Goal: Information Seeking & Learning: Learn about a topic

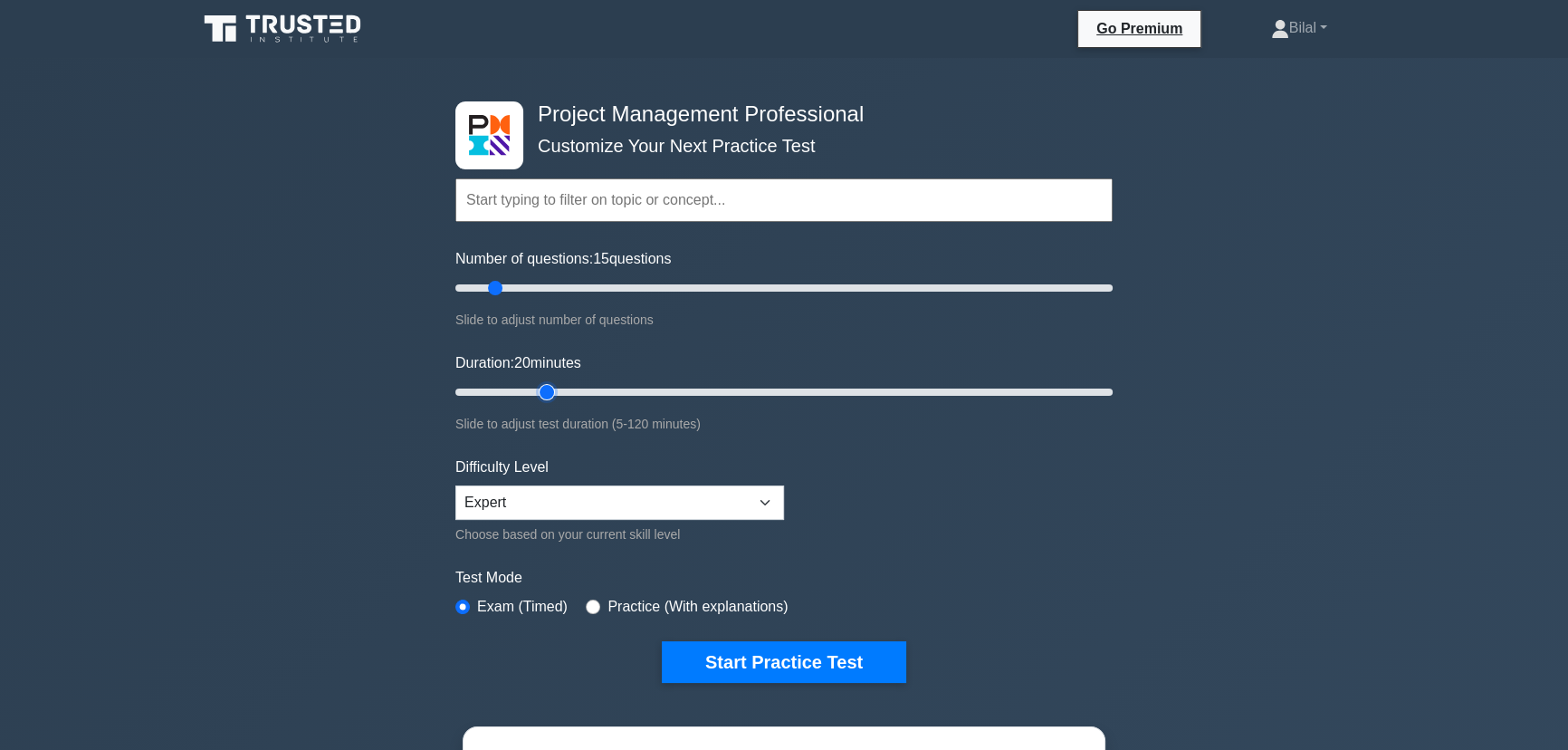
type input "15"
drag, startPoint x: 516, startPoint y: 390, endPoint x: 526, endPoint y: 397, distance: 12.2
click at [526, 397] on input "Duration: 15 minutes" at bounding box center [784, 391] width 657 height 22
click at [758, 661] on button "Start Practice Test" at bounding box center [784, 662] width 244 height 41
click at [774, 659] on button "Start Practice Test" at bounding box center [784, 662] width 244 height 41
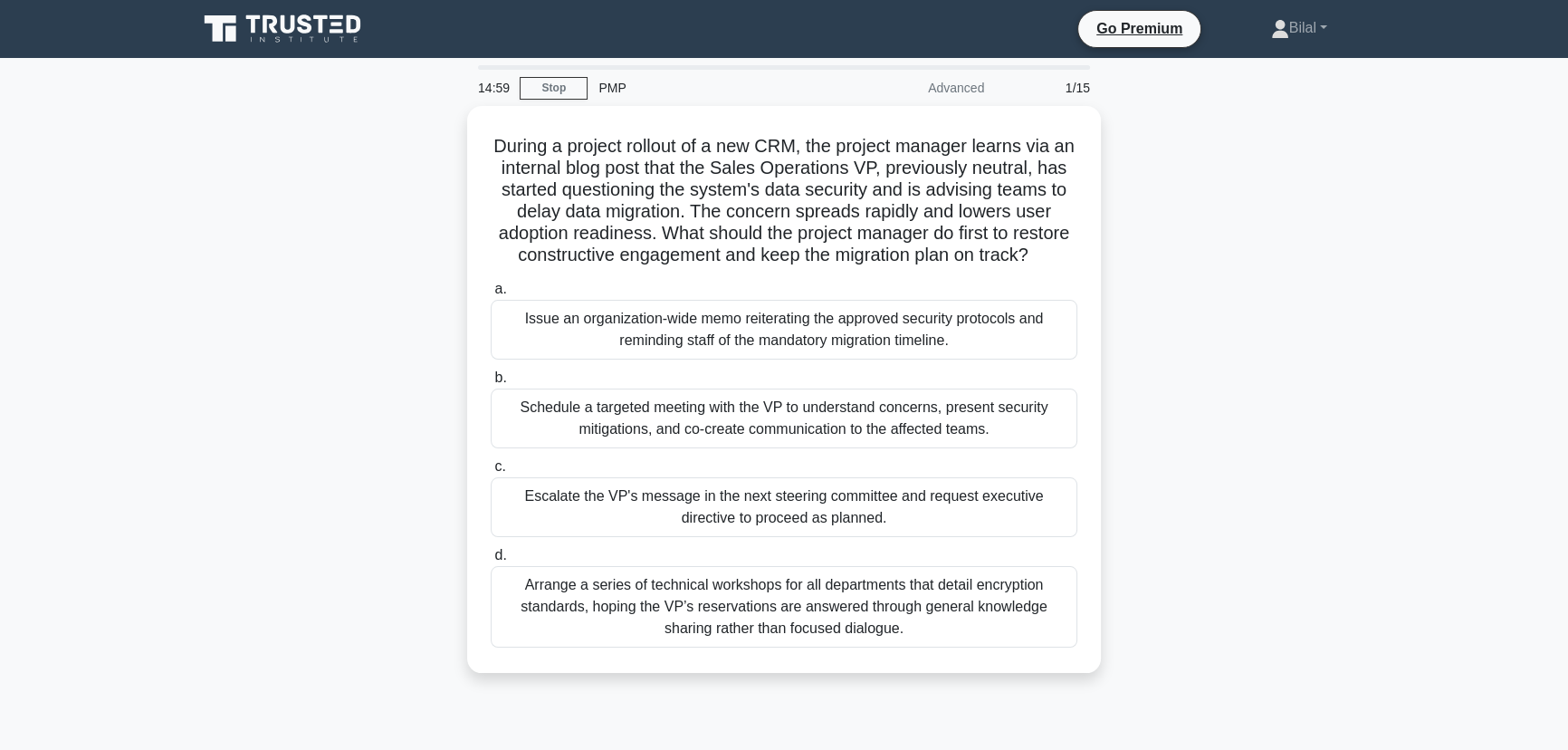
click at [1340, 509] on div "During a project rollout of a new CRM, the project manager learns via an intern…" at bounding box center [784, 400] width 1194 height 589
click at [541, 88] on link "Stop" at bounding box center [553, 88] width 68 height 22
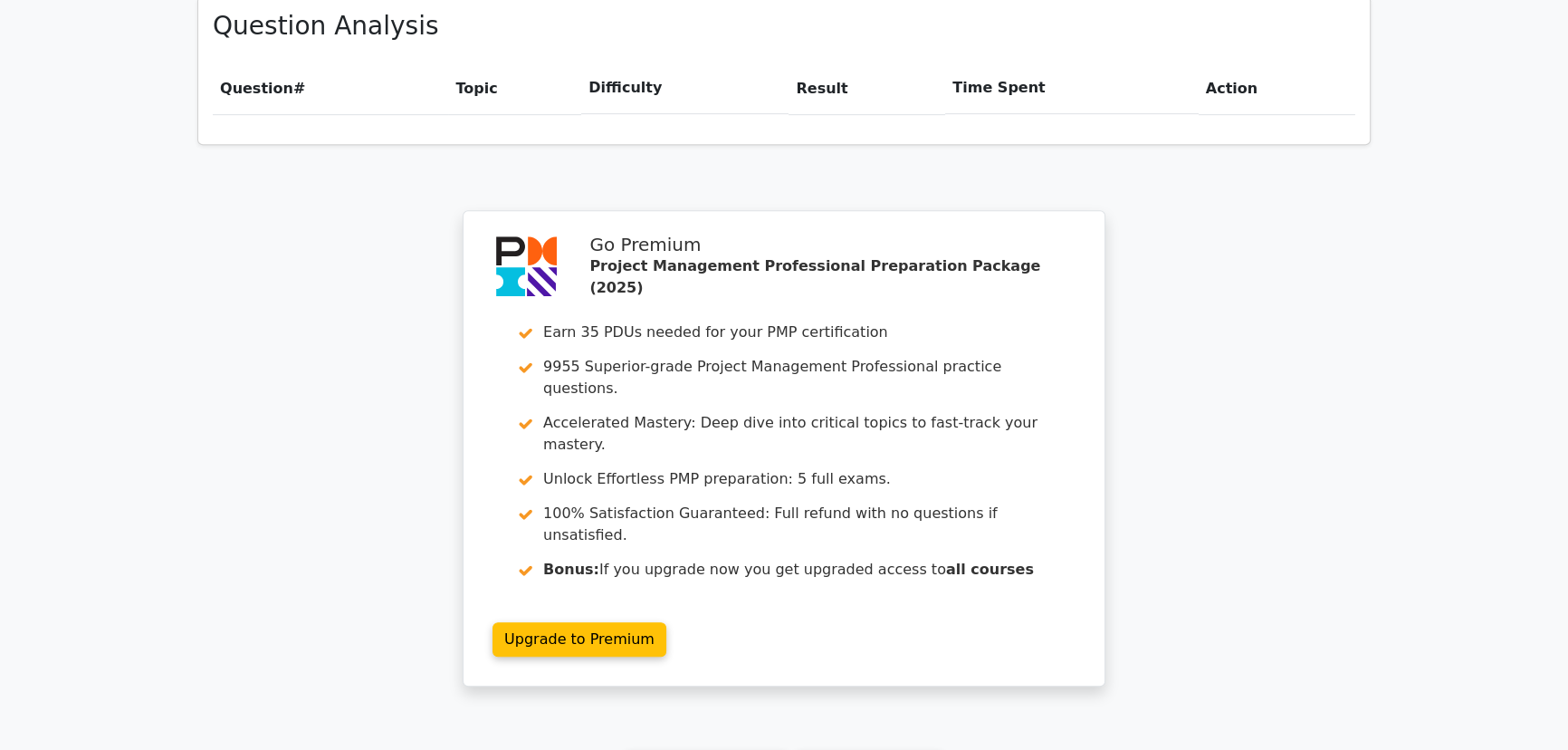
scroll to position [1316, 0]
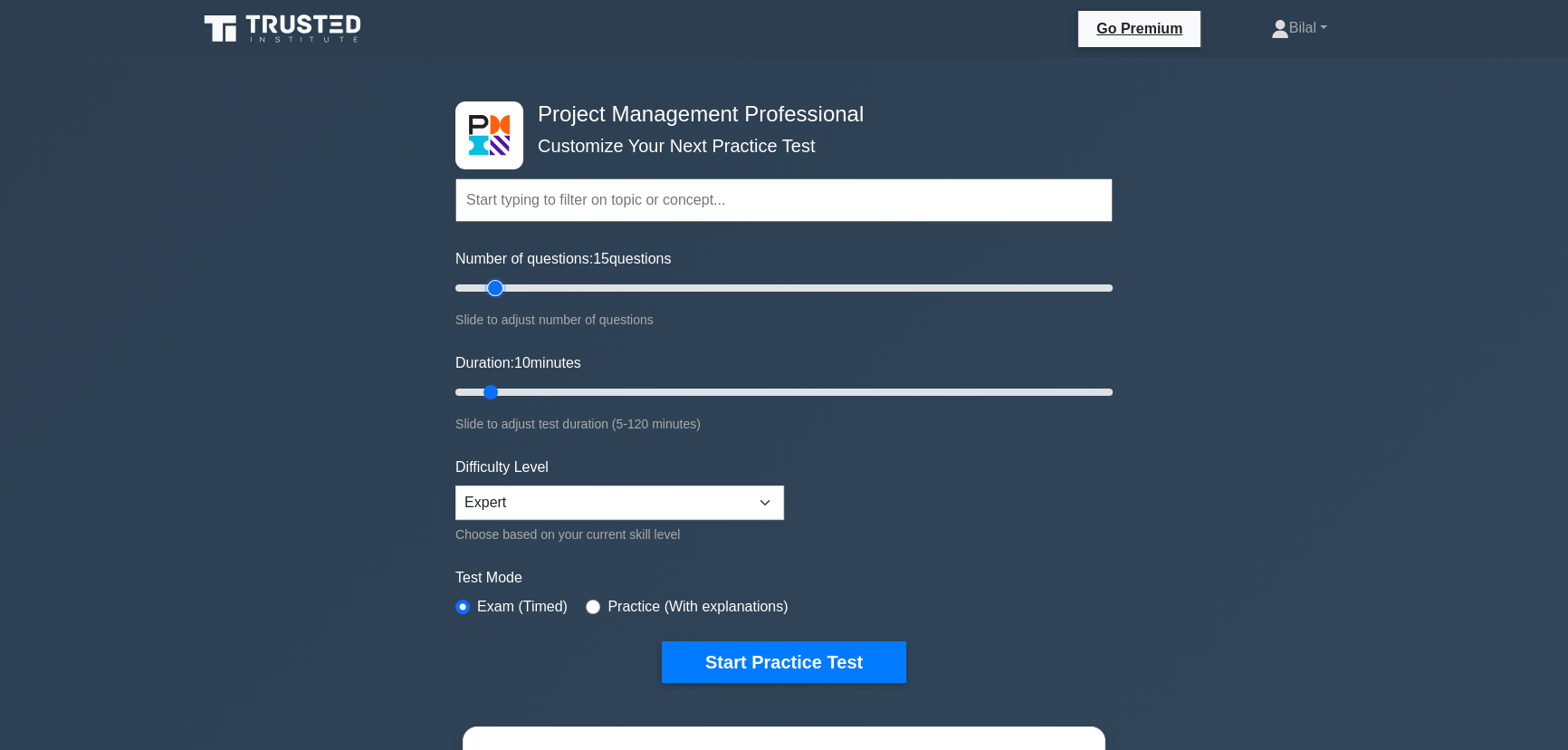
type input "15"
click at [489, 283] on input "Number of questions: 15 questions" at bounding box center [784, 287] width 657 height 22
click at [503, 390] on input "Duration: 10 minutes" at bounding box center [784, 391] width 657 height 22
type input "15"
click at [510, 389] on input "Duration: 10 minutes" at bounding box center [784, 391] width 657 height 22
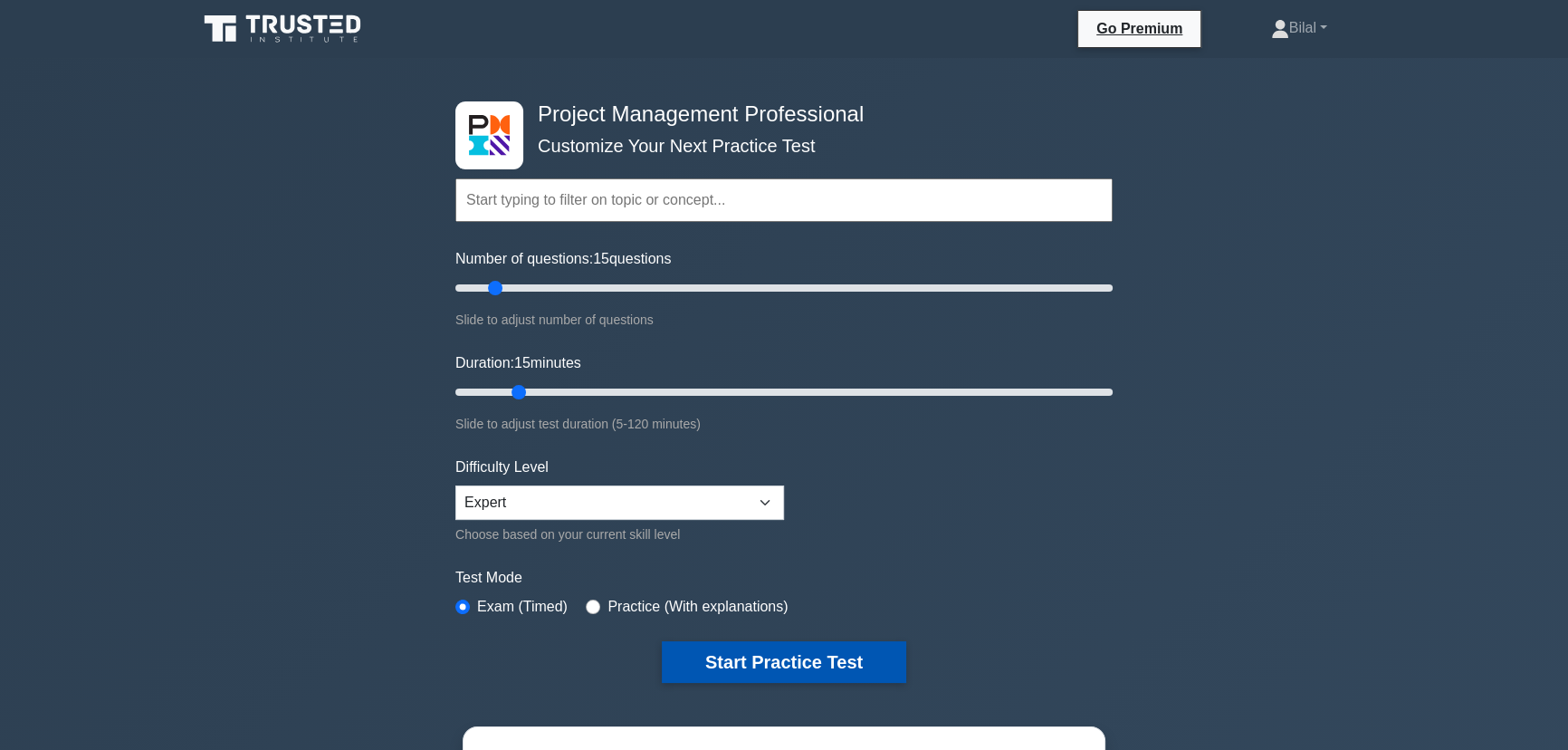
click at [751, 679] on button "Start Practice Test" at bounding box center [784, 662] width 244 height 41
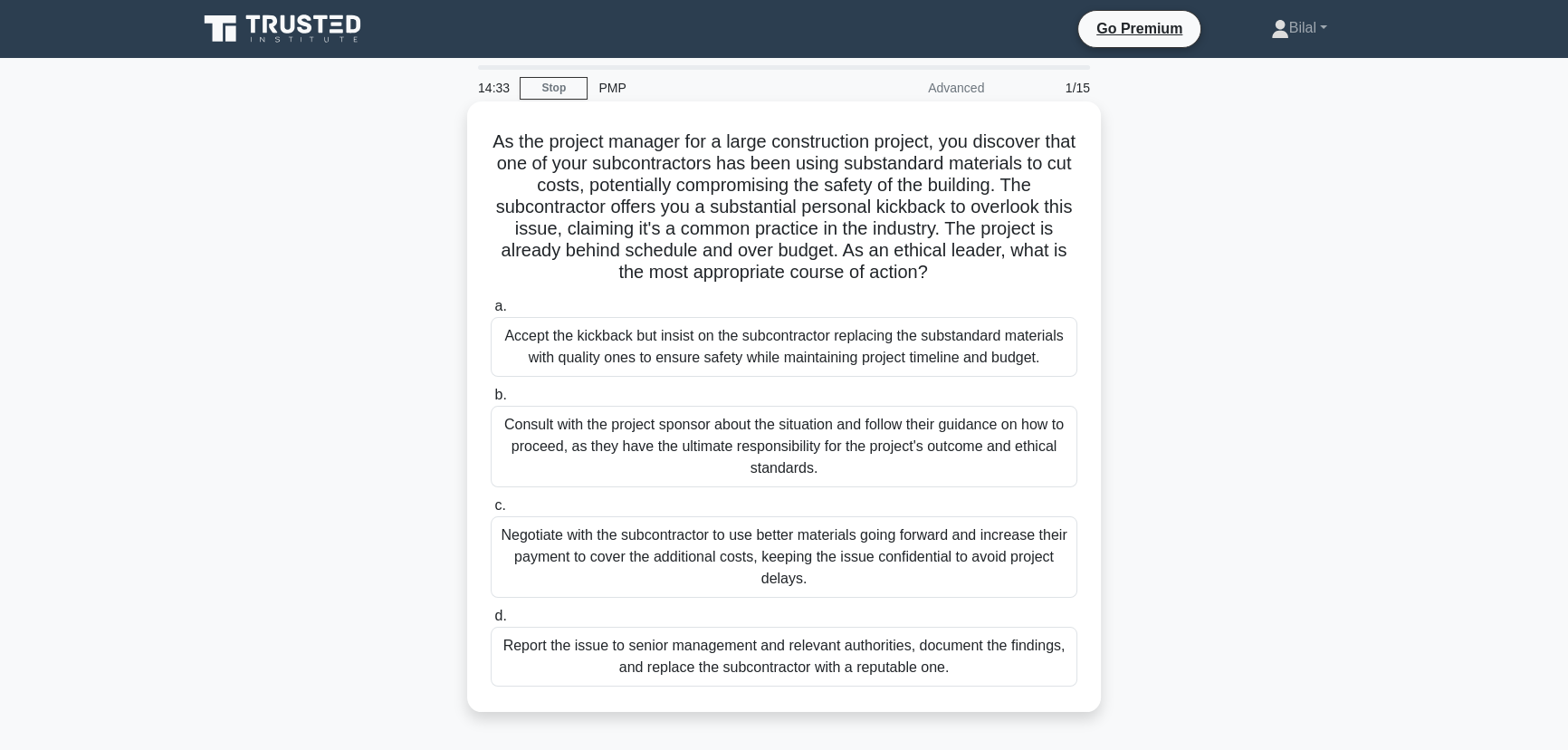
click at [995, 653] on div "Report the issue to senior management and relevant authorities, document the fi…" at bounding box center [784, 656] width 587 height 60
click at [491, 622] on input "d. Report the issue to senior management and relevant authorities, document the…" at bounding box center [491, 616] width 0 height 12
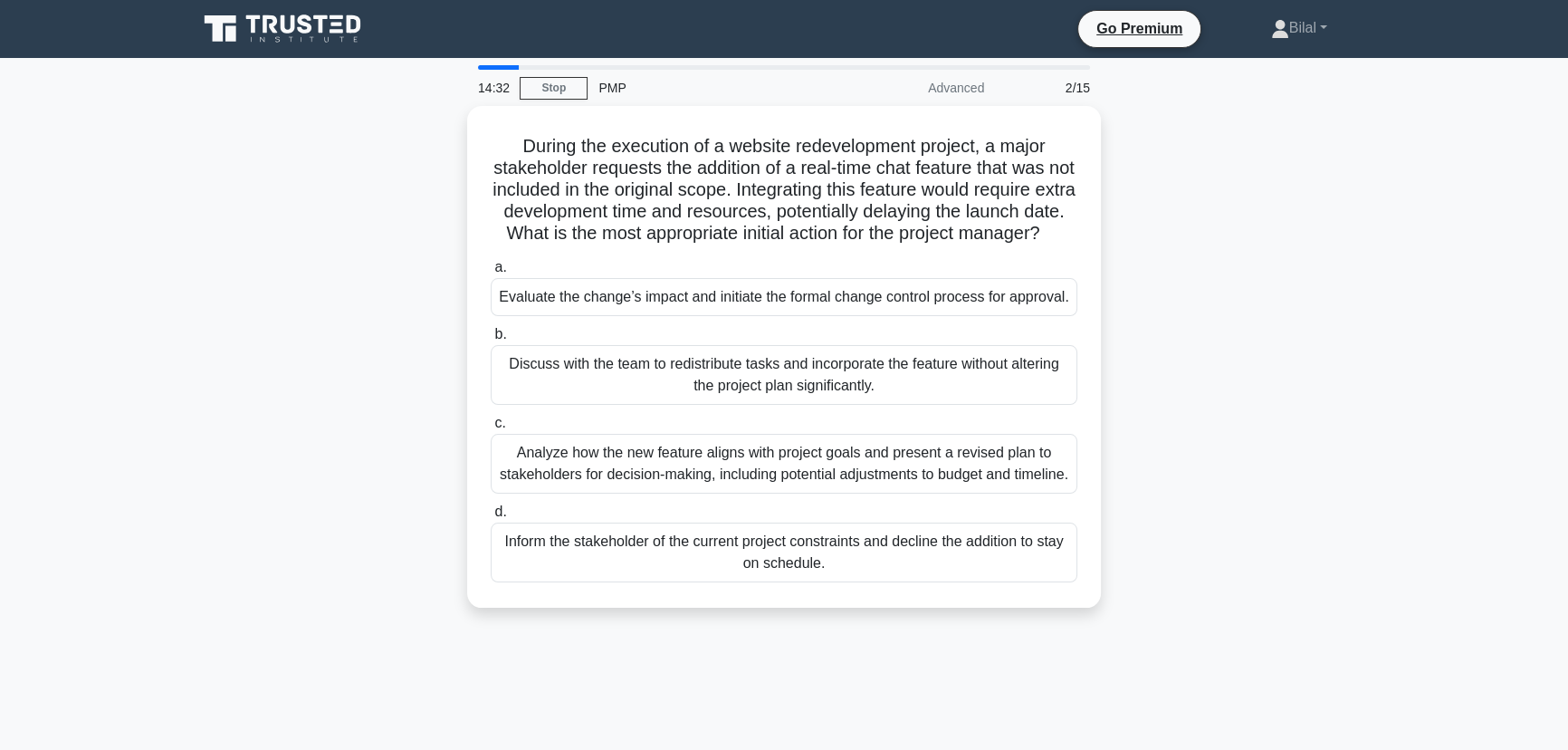
click at [1342, 484] on div "During the execution of a website redevelopment project, a major stakeholder re…" at bounding box center [784, 367] width 1194 height 523
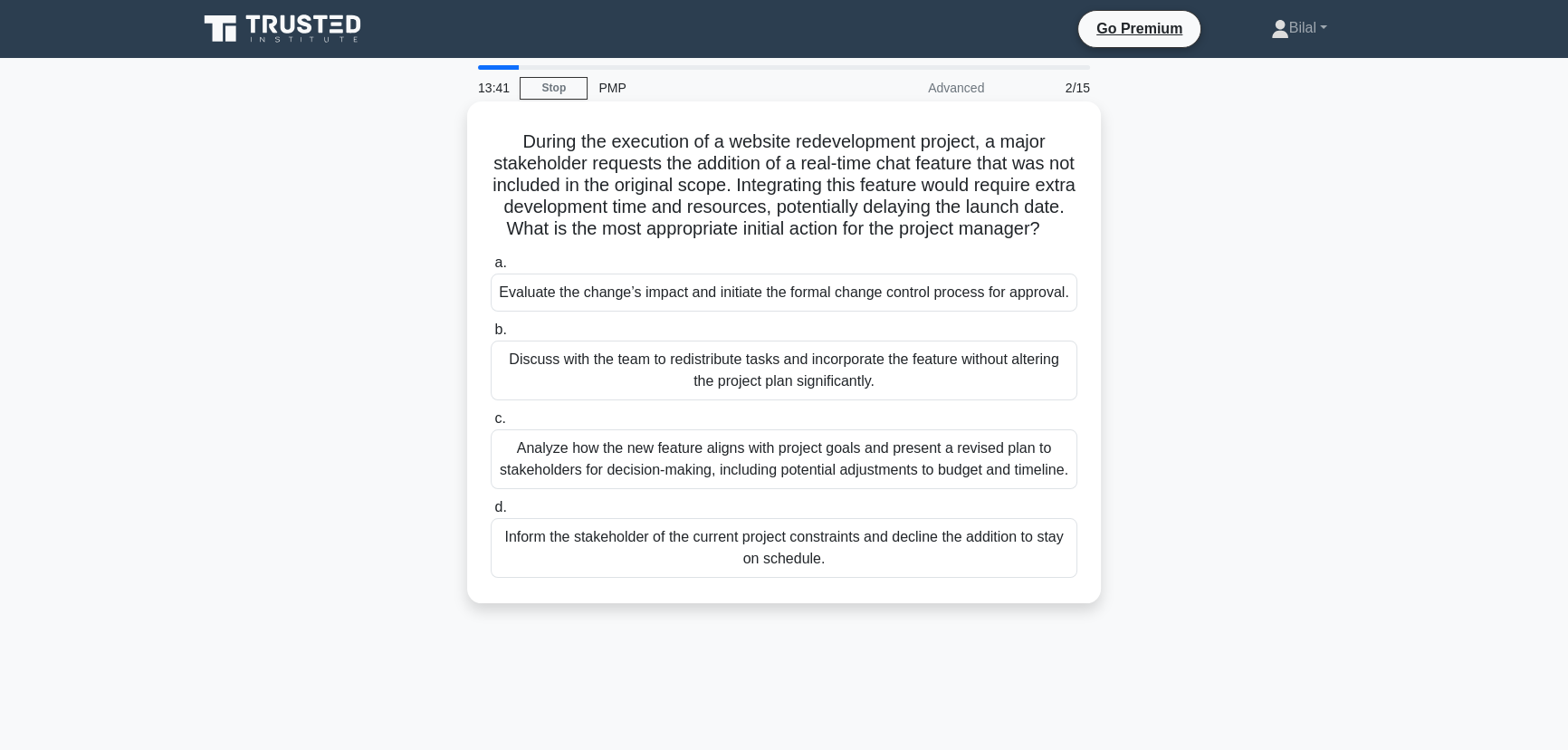
click at [715, 480] on div "Analyze how the new feature aligns with project goals and present a revised pla…" at bounding box center [784, 459] width 587 height 60
click at [491, 425] on input "c. Analyze how the new feature aligns with project goals and present a revised …" at bounding box center [491, 419] width 0 height 12
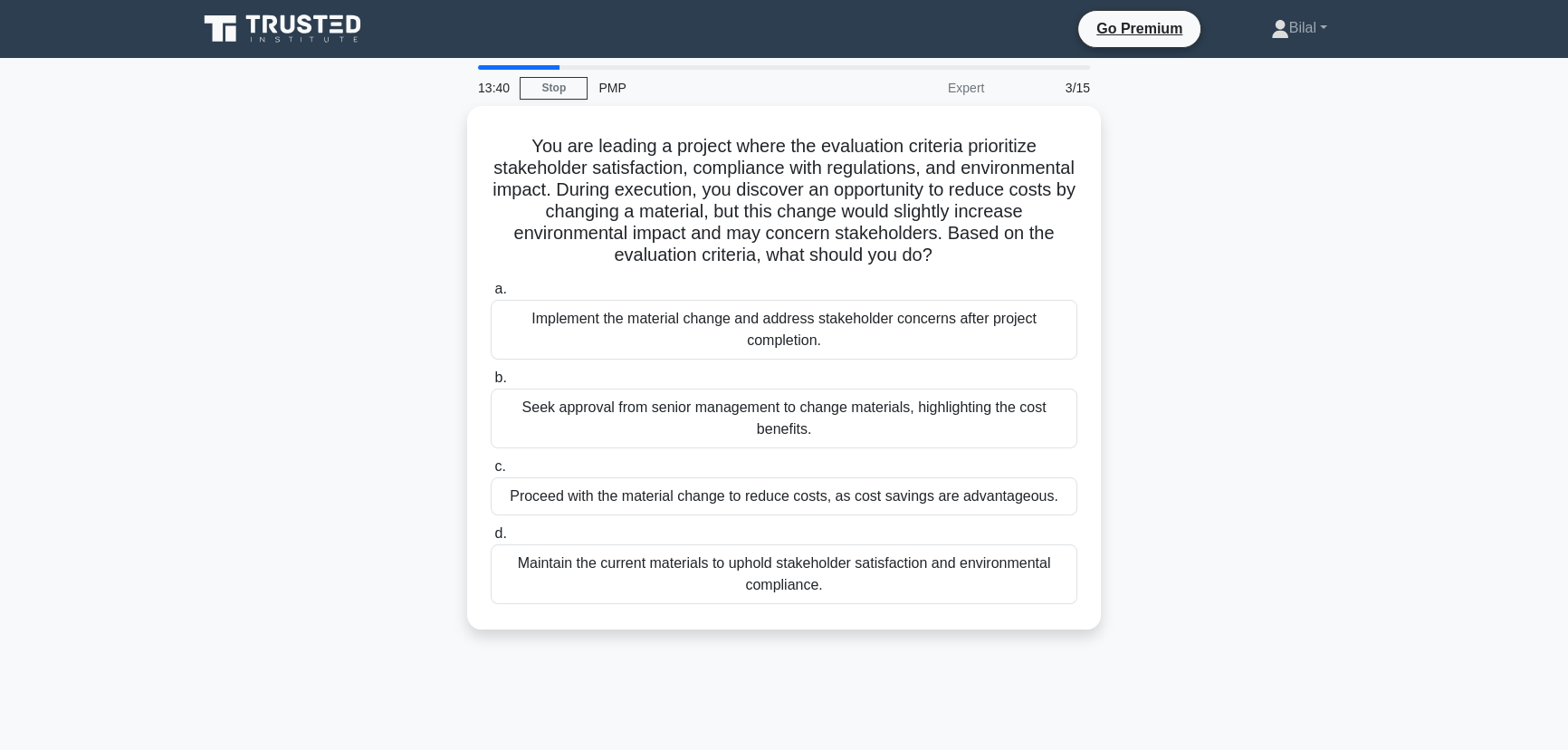
click at [1232, 497] on div "You are leading a project where the evaluation criteria prioritize stakeholder …" at bounding box center [784, 378] width 1194 height 545
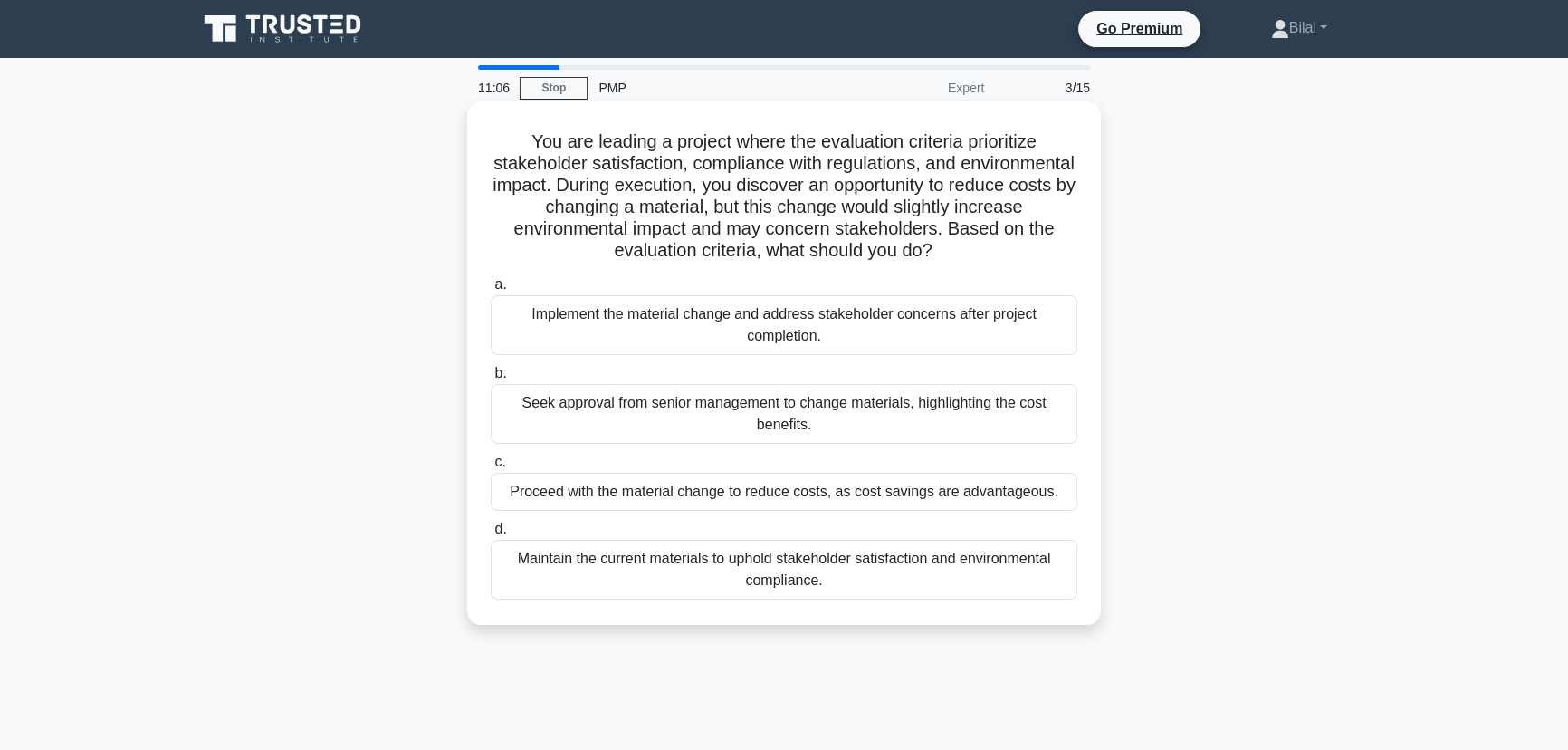
click at [999, 580] on div "Maintain the current materials to uphold stakeholder satisfaction and environme…" at bounding box center [784, 569] width 587 height 60
click at [491, 535] on input "d. Maintain the current materials to uphold stakeholder satisfaction and enviro…" at bounding box center [491, 529] width 0 height 12
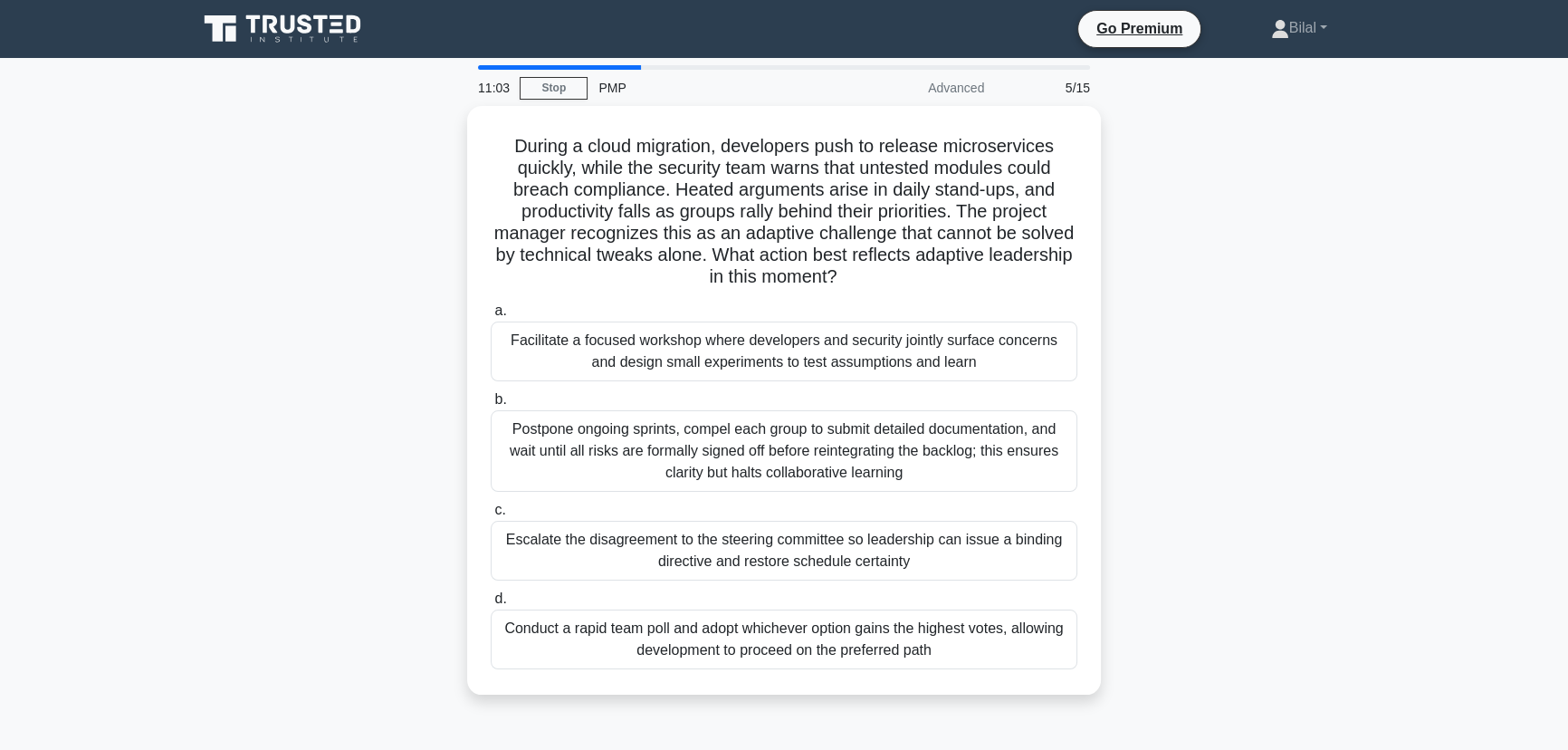
click at [1429, 574] on main "11:03 Stop PMP Advanced 5/15 During a cloud migration, developers push to relea…" at bounding box center [784, 518] width 1568 height 919
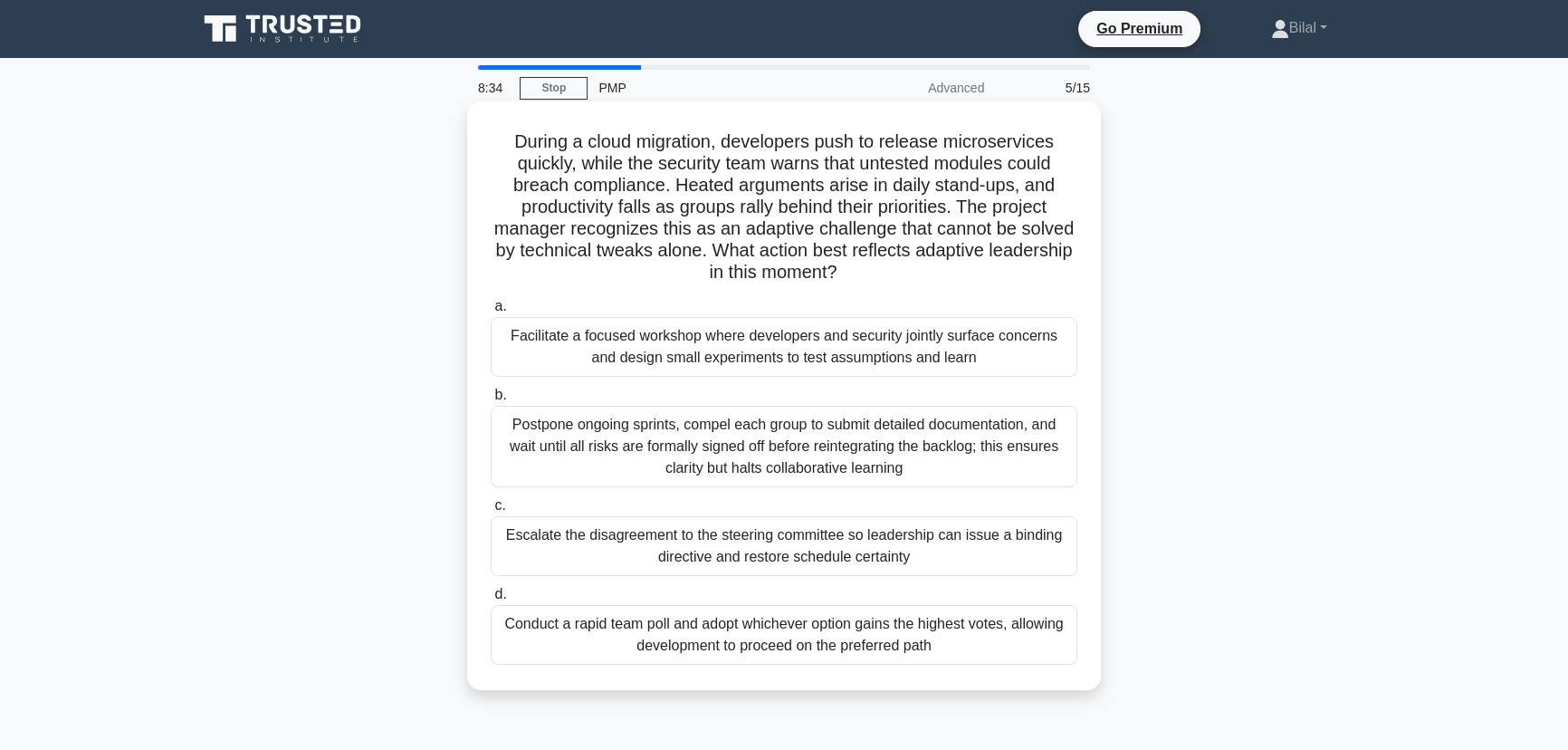
click at [973, 361] on div "Facilitate a focused workshop where developers and security jointly surface con…" at bounding box center [784, 346] width 587 height 60
click at [491, 313] on input "a. Facilitate a focused workshop where developers and security jointly surface …" at bounding box center [491, 306] width 0 height 12
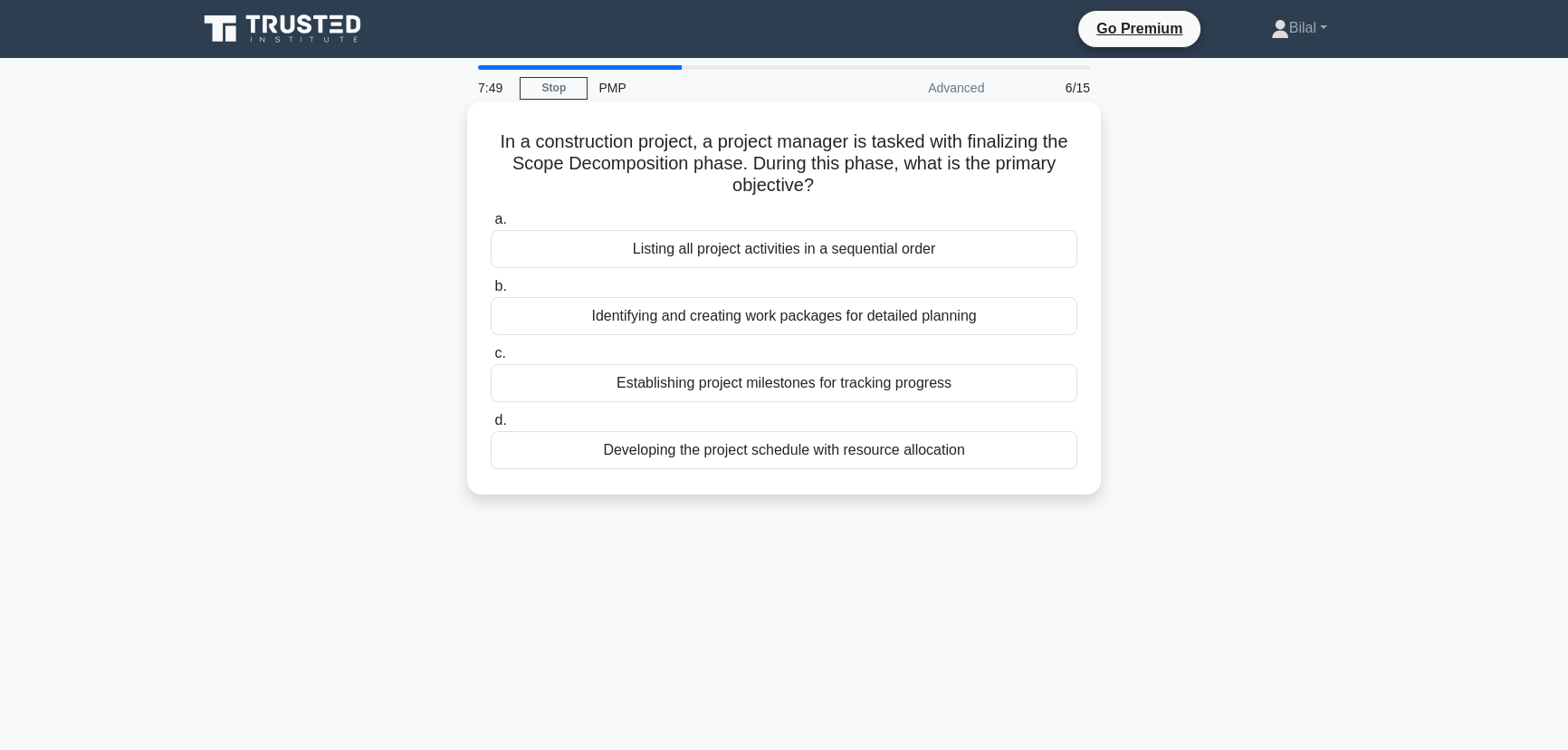
click at [1043, 318] on div "Identifying and creating work packages for detailed planning" at bounding box center [784, 316] width 587 height 38
click at [491, 292] on input "b. Identifying and creating work packages for detailed planning" at bounding box center [491, 287] width 0 height 12
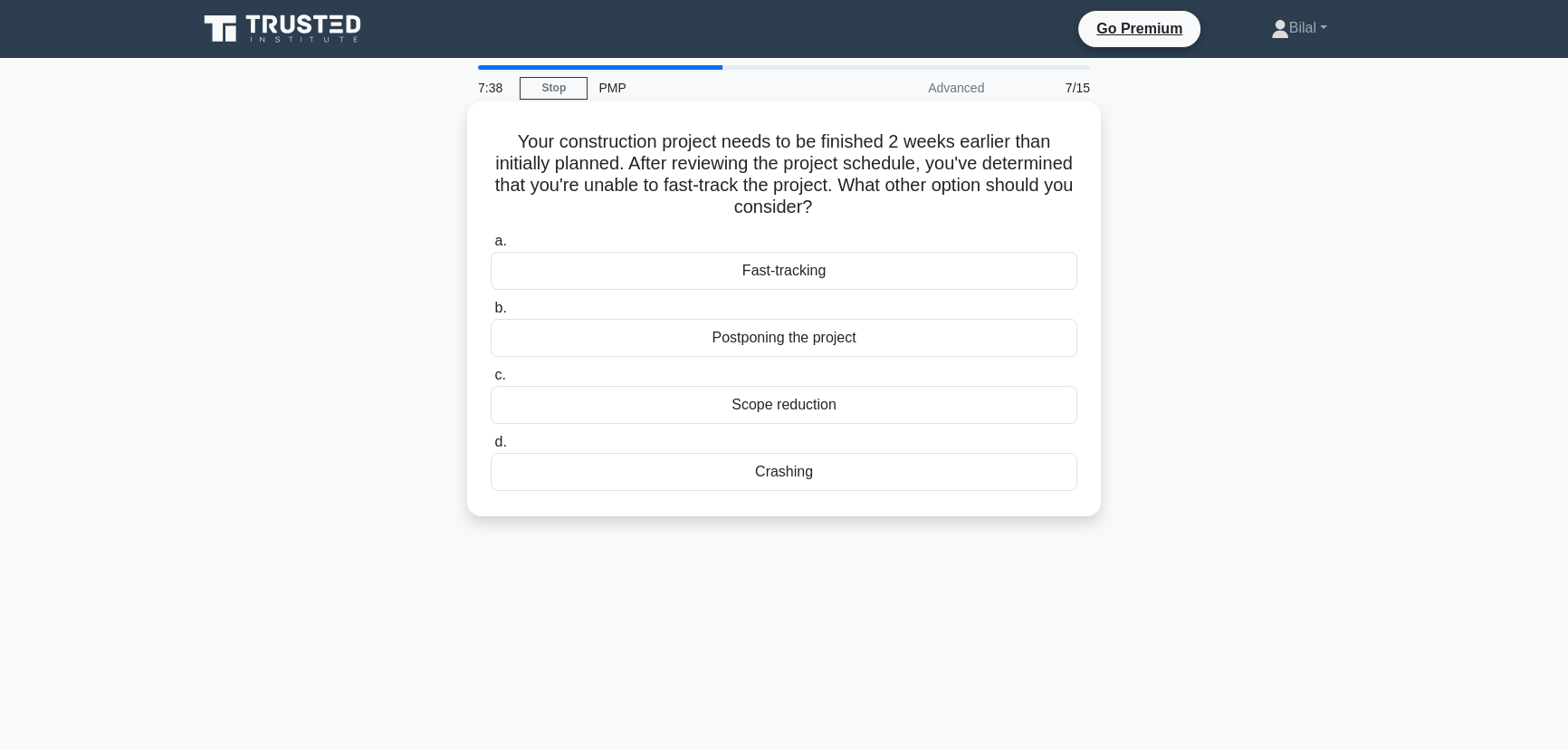
click at [1046, 474] on div "Crashing" at bounding box center [784, 471] width 587 height 38
click at [491, 449] on input "d. Crashing" at bounding box center [491, 442] width 0 height 12
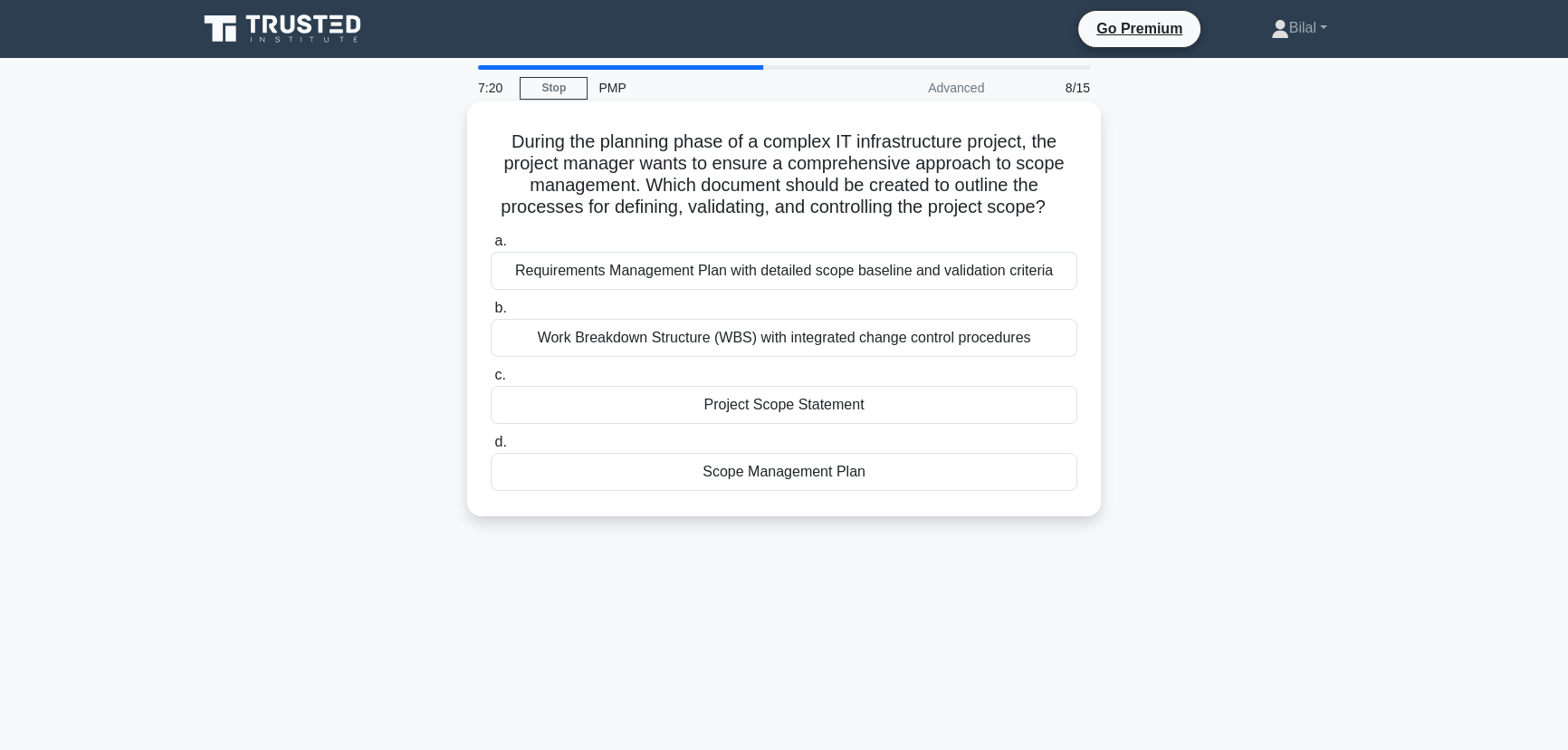
click at [1004, 347] on div "Work Breakdown Structure (WBS) with integrated change control procedures" at bounding box center [784, 337] width 587 height 38
click at [491, 315] on input "b. Work Breakdown Structure (WBS) with integrated change control procedures" at bounding box center [491, 308] width 0 height 12
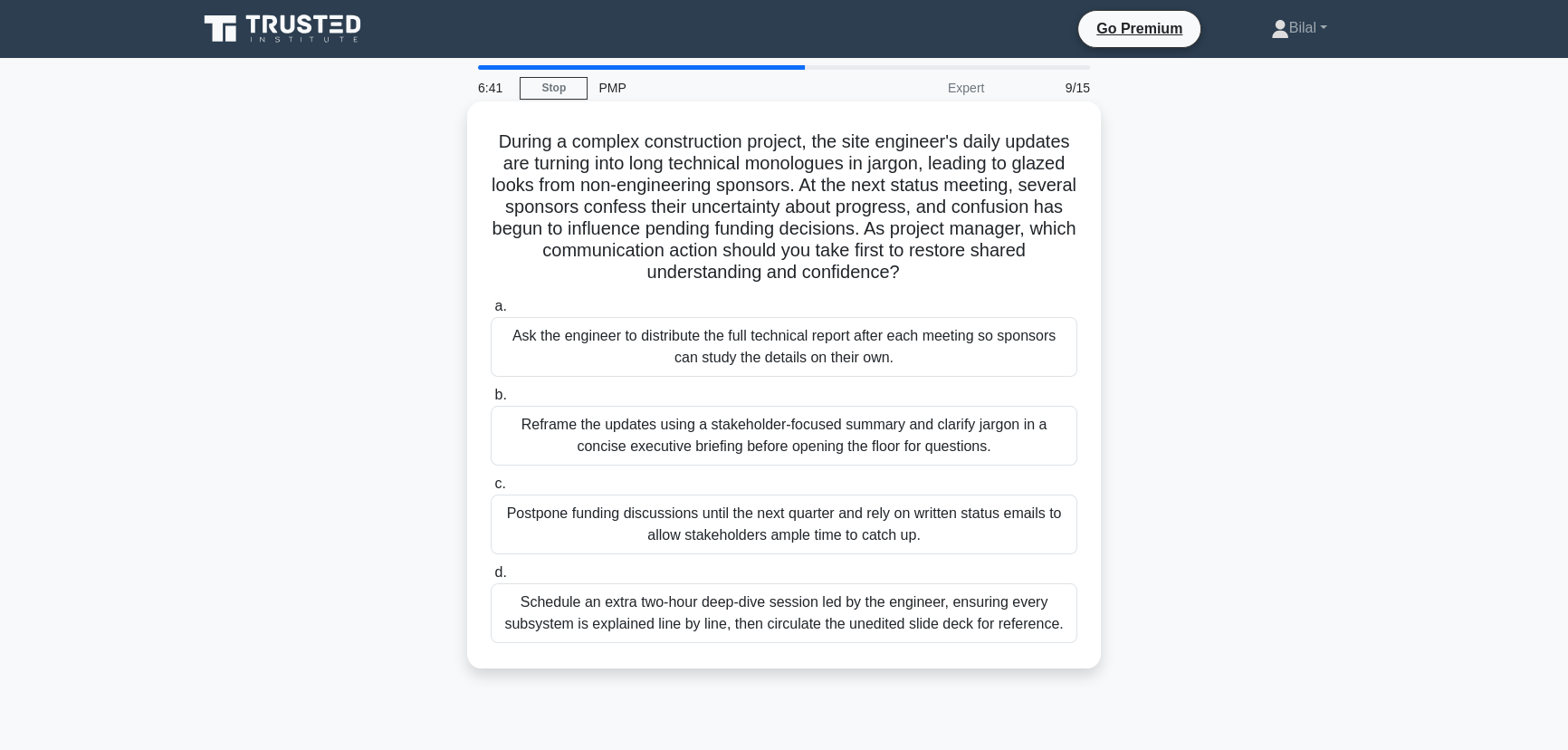
click at [1062, 432] on div "Reframe the updates using a stakeholder-focused summary and clarify jargon in a…" at bounding box center [784, 435] width 587 height 60
click at [491, 401] on input "b. Reframe the updates using a stakeholder-focused summary and clarify jargon i…" at bounding box center [491, 395] width 0 height 12
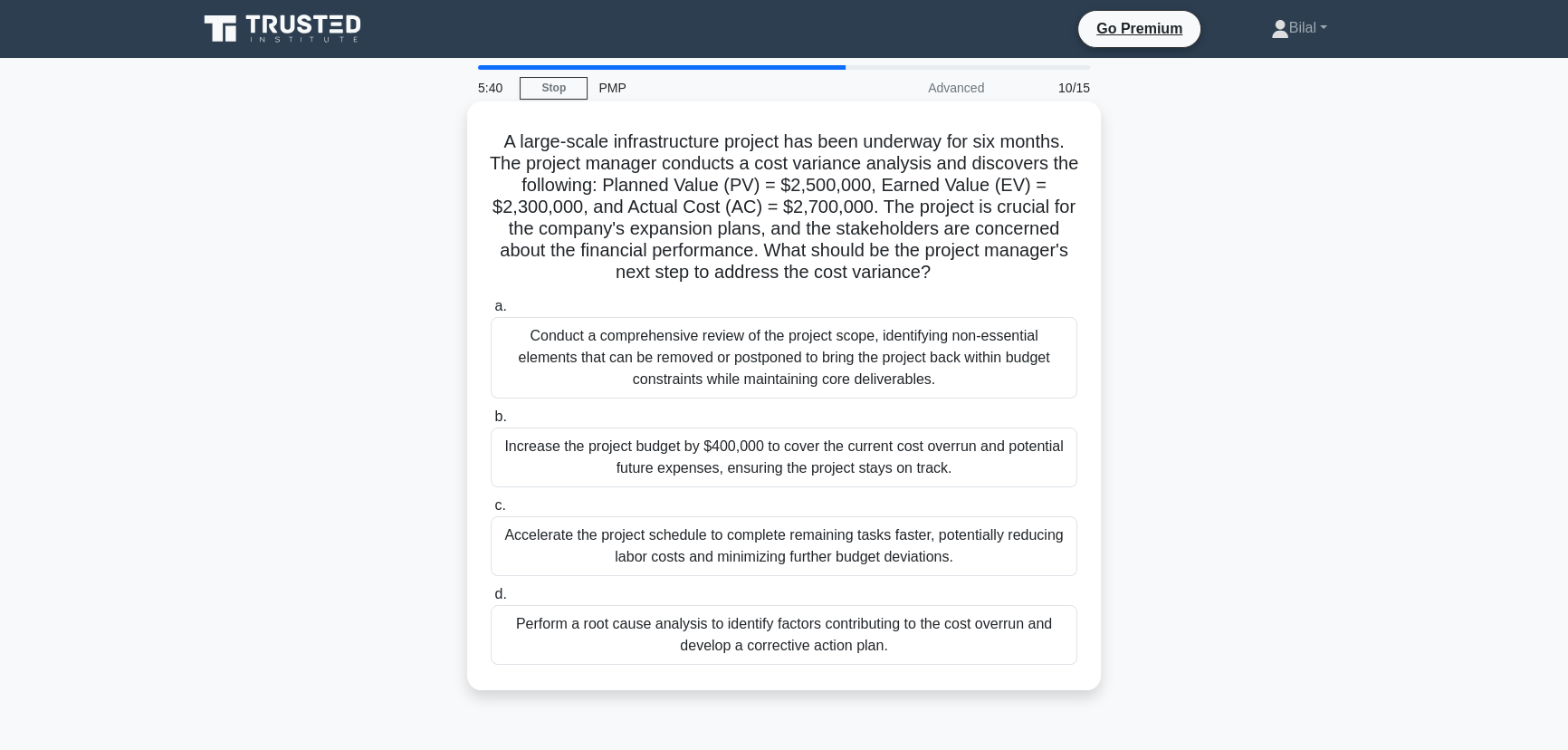
click at [1056, 629] on div "Perform a root cause analysis to identify factors contributing to the cost over…" at bounding box center [784, 635] width 587 height 60
click at [491, 600] on input "d. Perform a root cause analysis to identify factors contributing to the cost o…" at bounding box center [491, 595] width 0 height 12
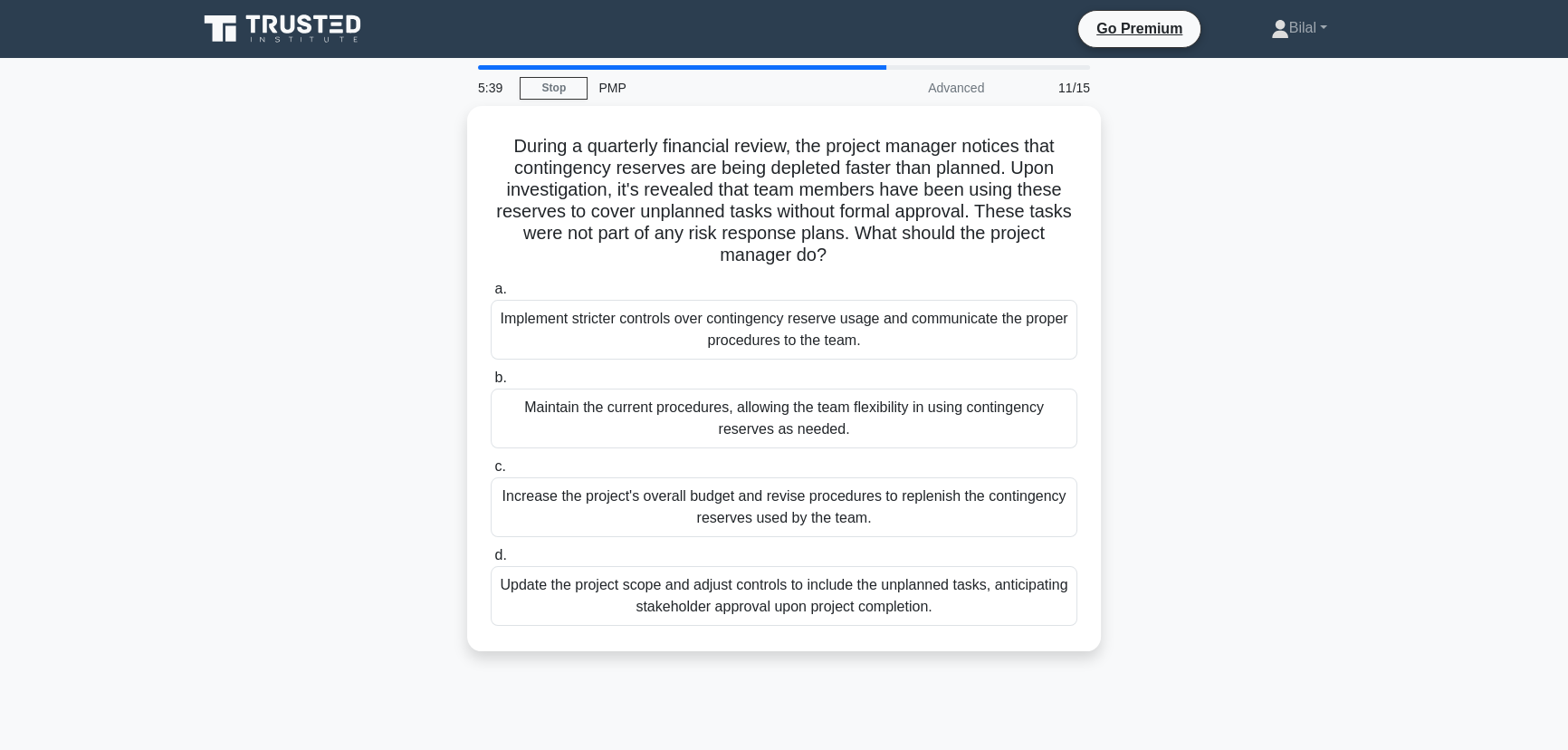
click at [1231, 616] on div "During a quarterly financial review, the project manager notices that contingen…" at bounding box center [784, 389] width 1194 height 566
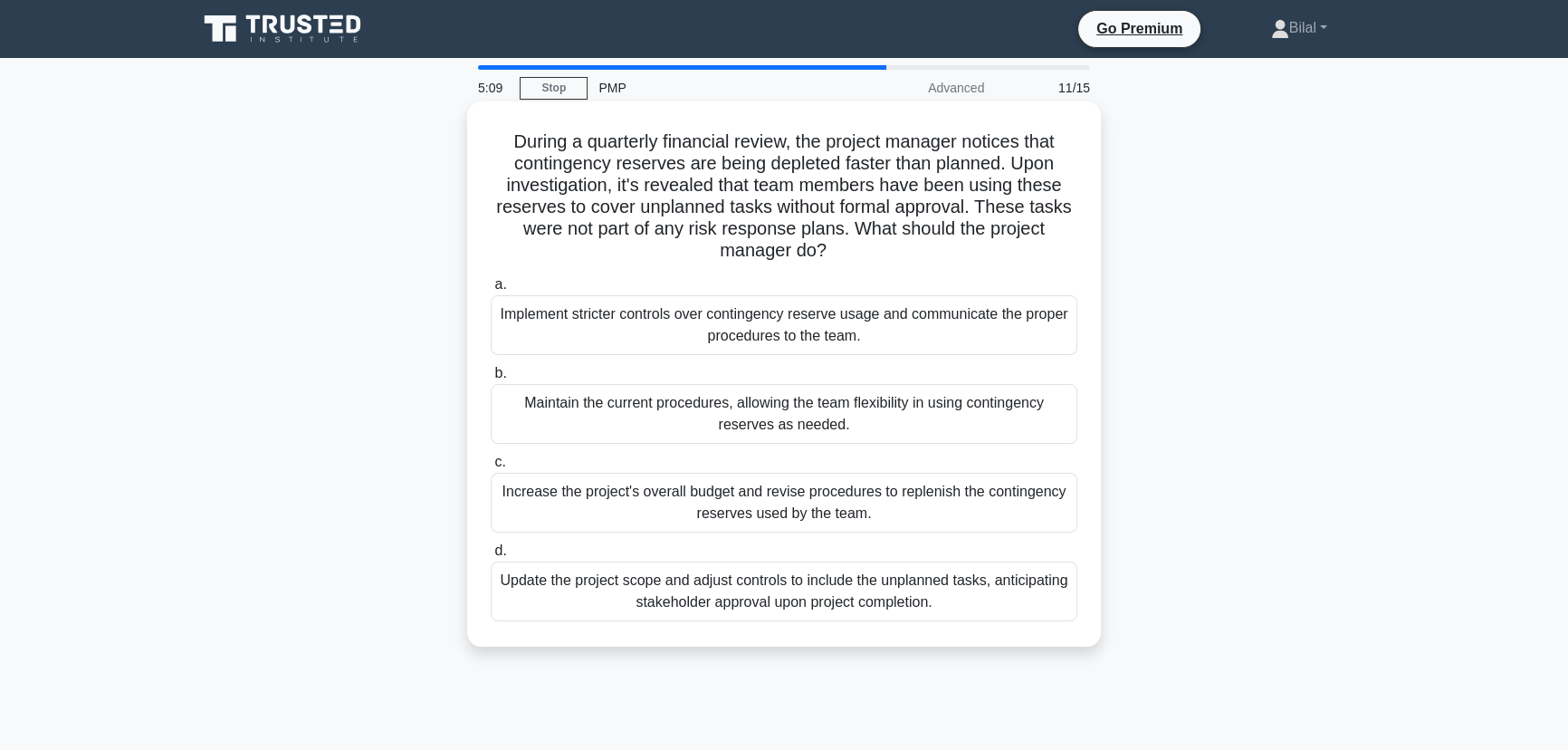
click at [1054, 325] on div "Implement stricter controls over contingency reserve usage and communicate the …" at bounding box center [784, 325] width 587 height 60
click at [491, 290] on input "a. Implement stricter controls over contingency reserve usage and communicate t…" at bounding box center [491, 285] width 0 height 12
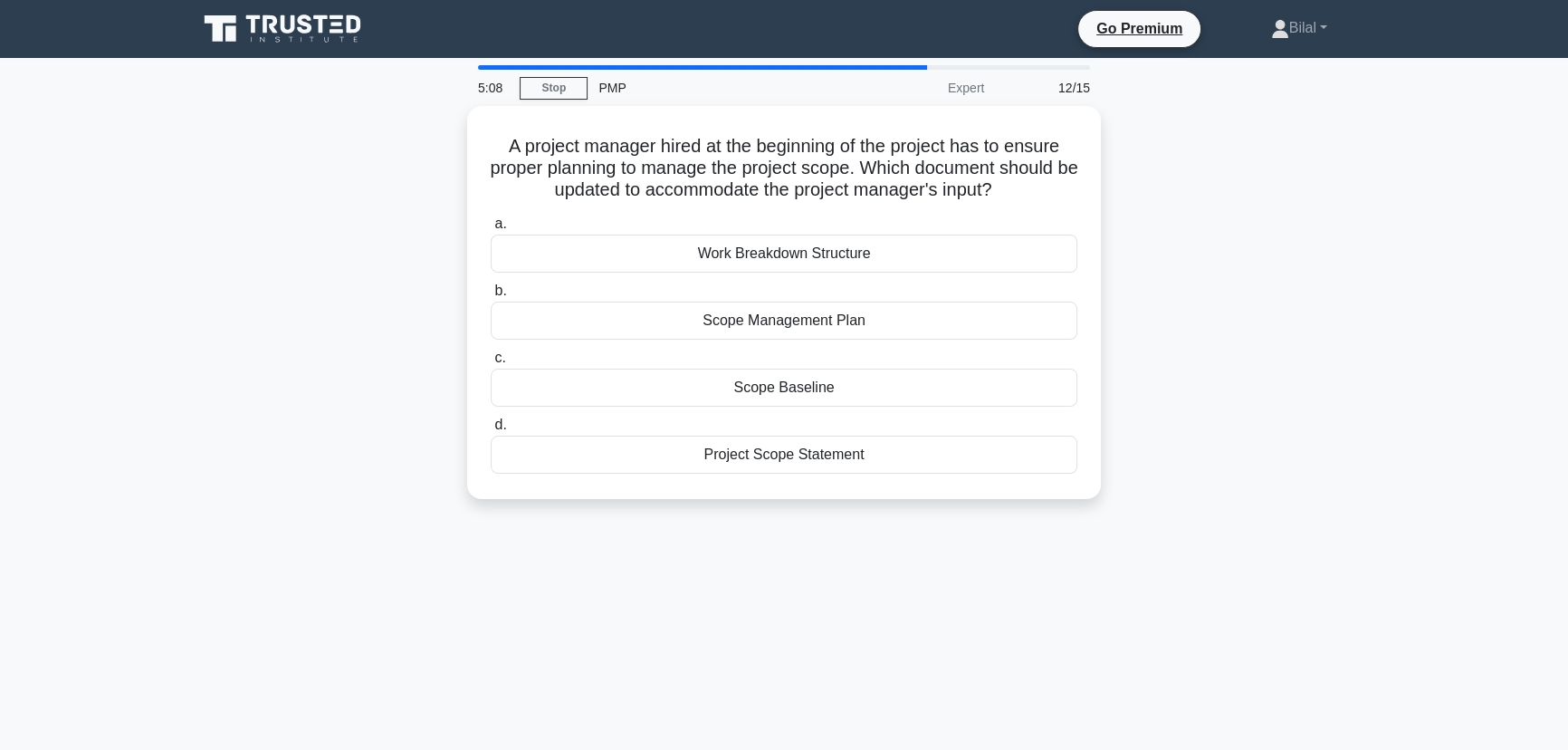
click at [1192, 350] on div "A project manager hired at the beginning of the project has to ensure proper pl…" at bounding box center [784, 313] width 1194 height 415
